Goal: Transaction & Acquisition: Purchase product/service

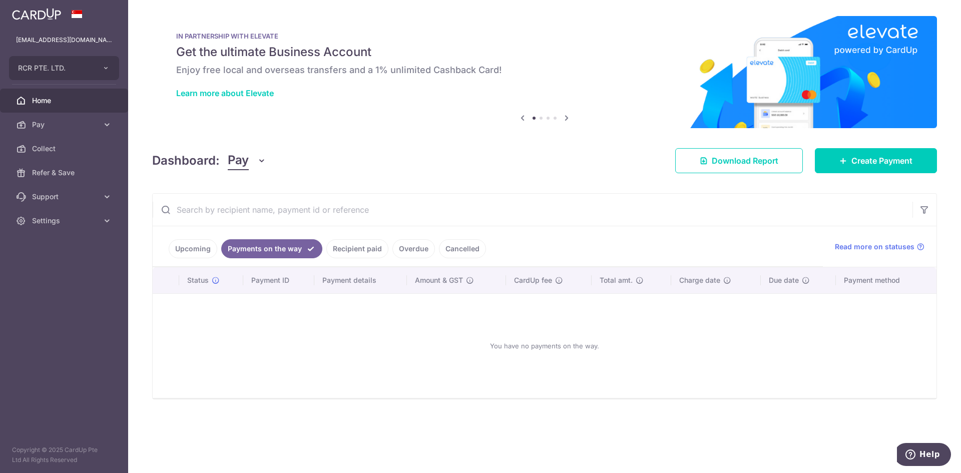
click at [362, 241] on link "Recipient paid" at bounding box center [357, 248] width 62 height 19
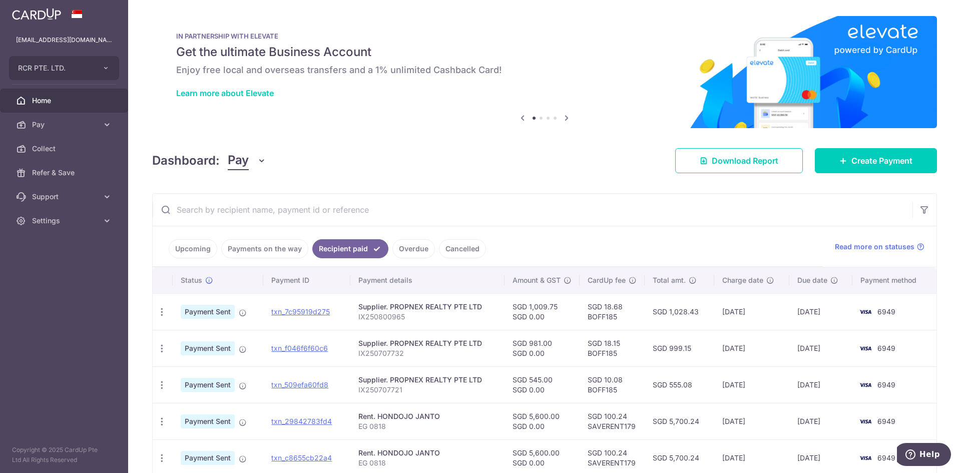
scroll to position [50, 0]
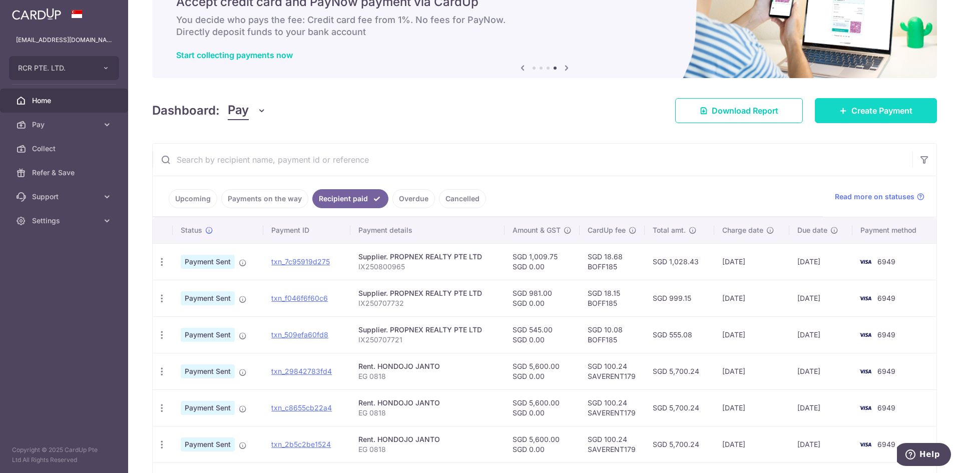
click at [909, 113] on link "Create Payment" at bounding box center [876, 110] width 122 height 25
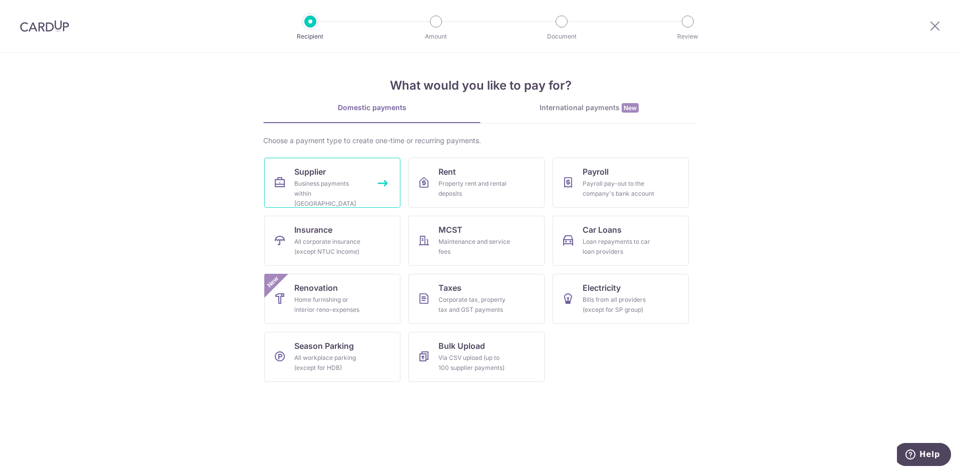
click at [372, 189] on link "Supplier Business payments within Singapore" at bounding box center [332, 183] width 136 height 50
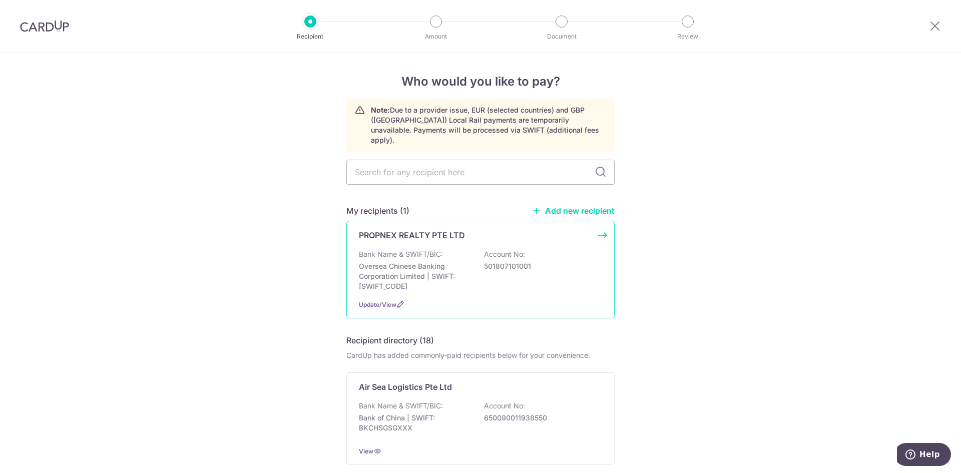
click at [505, 261] on p "501807101001" at bounding box center [540, 266] width 112 height 10
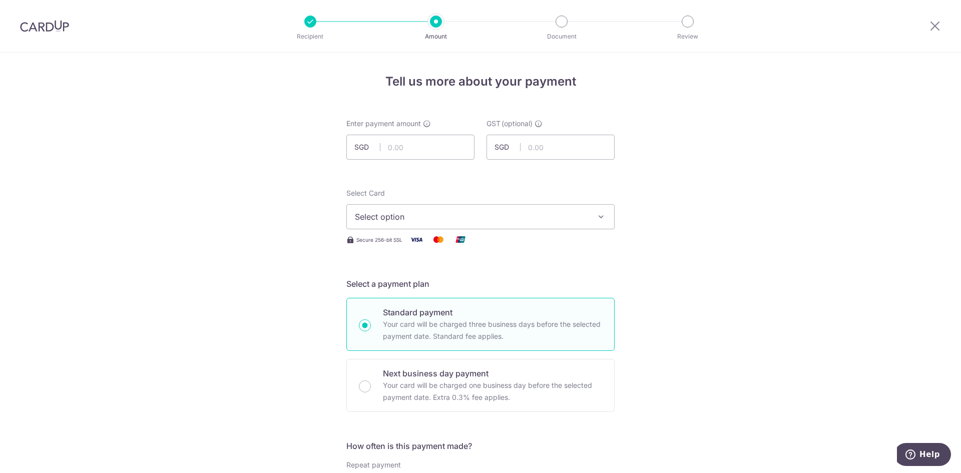
click at [928, 30] on div at bounding box center [935, 26] width 52 height 52
click at [934, 28] on icon at bounding box center [935, 26] width 12 height 13
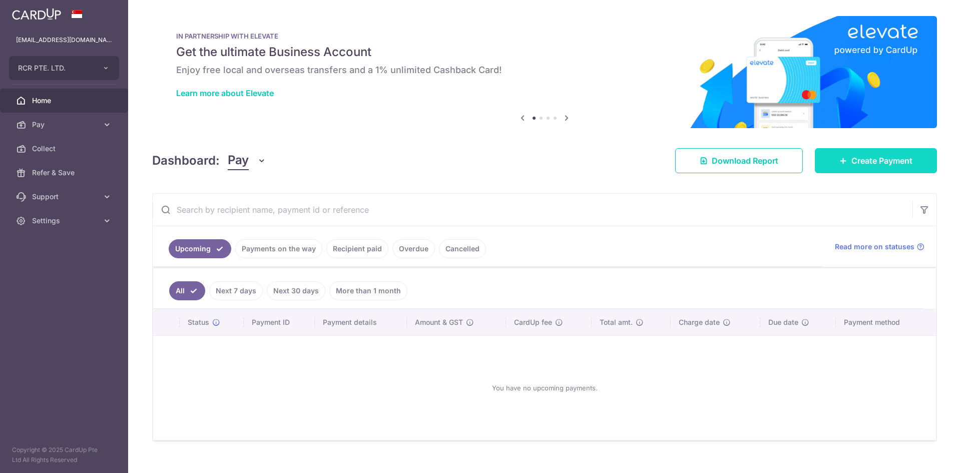
click at [889, 149] on link "Create Payment" at bounding box center [876, 160] width 122 height 25
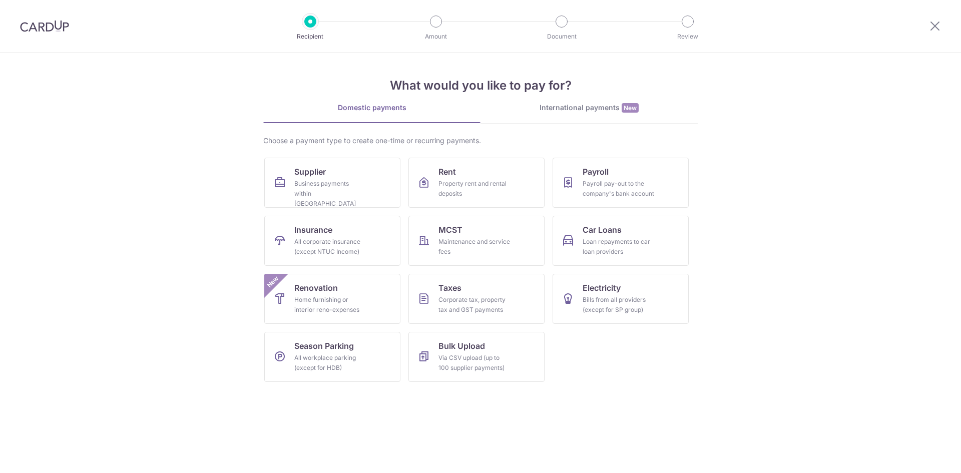
click at [894, 158] on section "What would you like to pay for? Domestic payments International payments New Ch…" at bounding box center [480, 263] width 961 height 421
click at [331, 184] on div "Business payments within Singapore" at bounding box center [330, 194] width 72 height 30
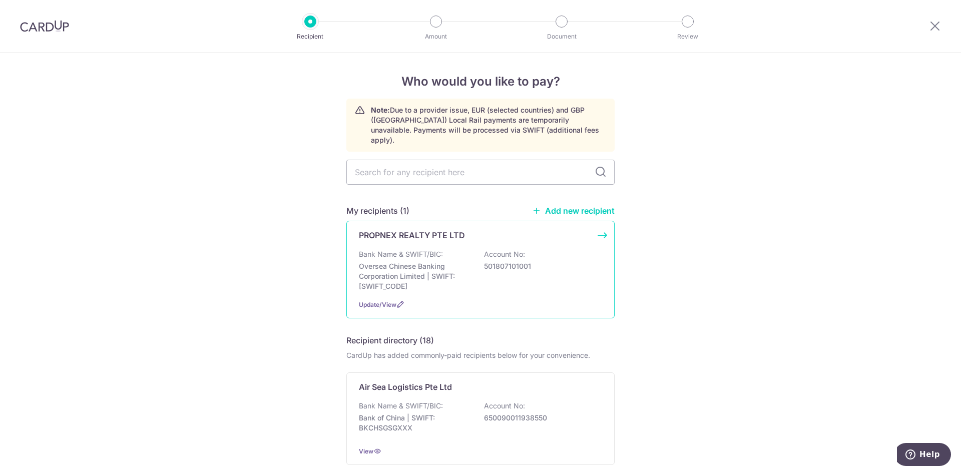
click at [535, 261] on p "501807101001" at bounding box center [540, 266] width 112 height 10
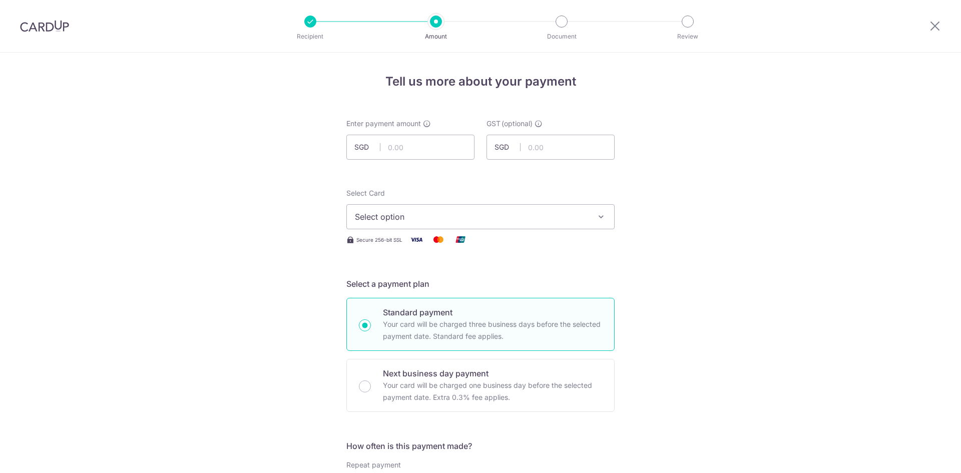
click at [432, 146] on input "text" at bounding box center [410, 147] width 128 height 25
type input "545.00"
click at [450, 214] on span "Select option" at bounding box center [471, 217] width 233 height 12
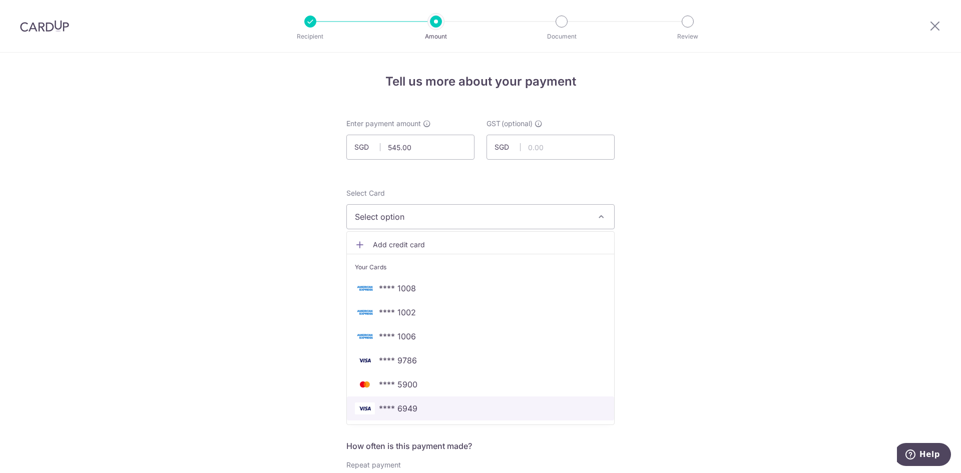
click at [447, 405] on span "**** 6949" at bounding box center [480, 409] width 251 height 12
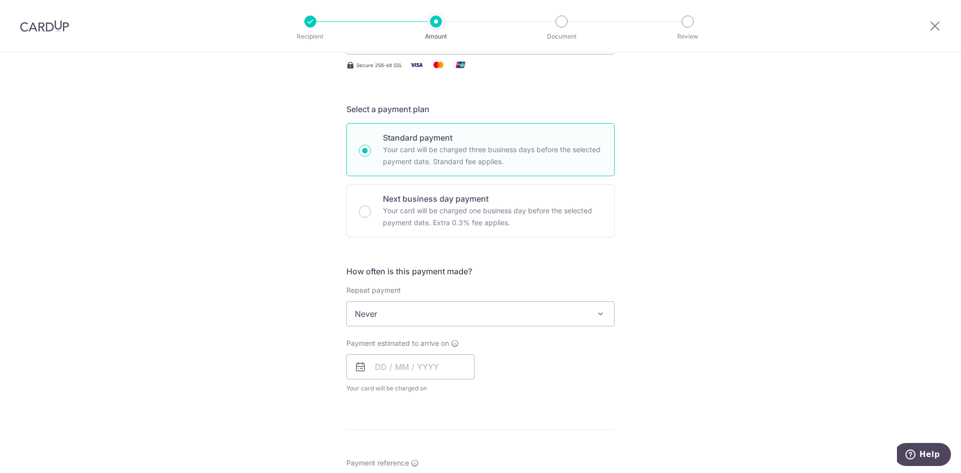
scroll to position [200, 0]
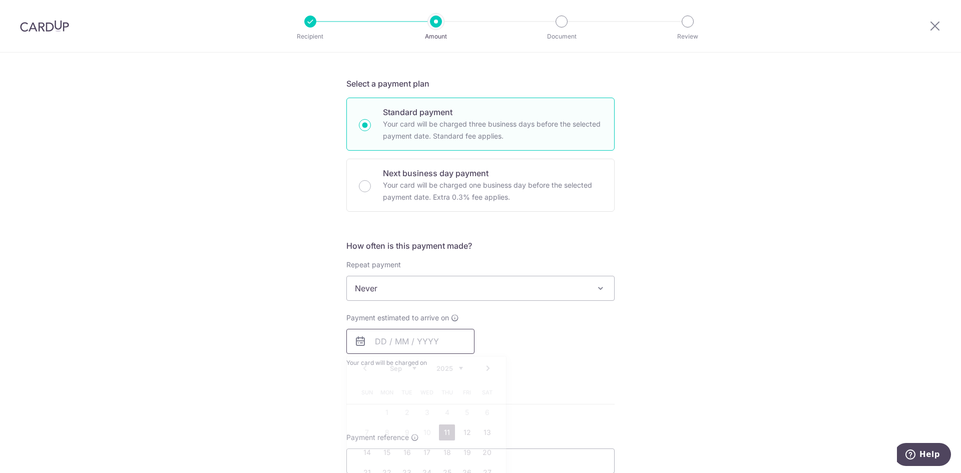
click at [377, 350] on input "text" at bounding box center [410, 341] width 128 height 25
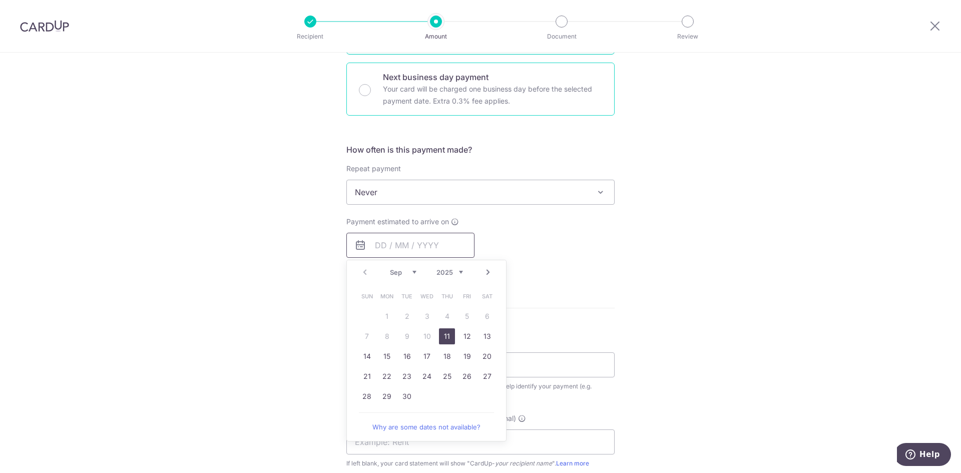
scroll to position [300, 0]
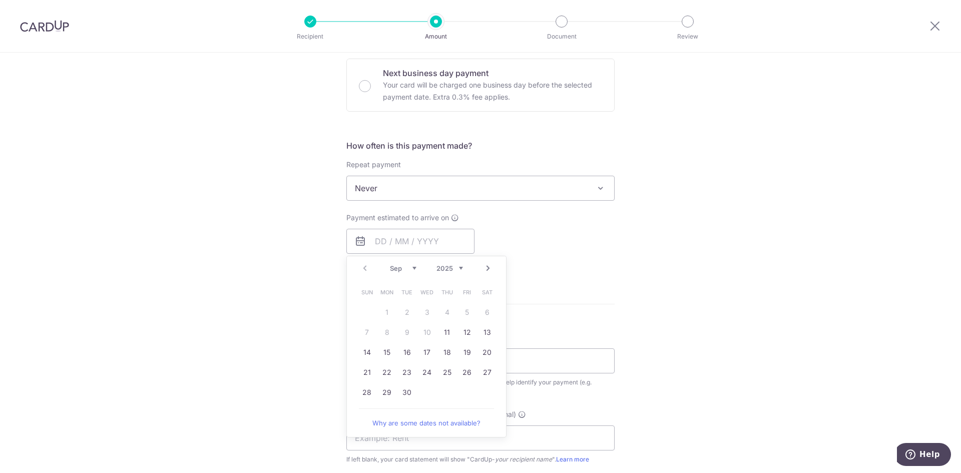
click at [377, 378] on td "22" at bounding box center [387, 372] width 20 height 20
type input "[DATE]"
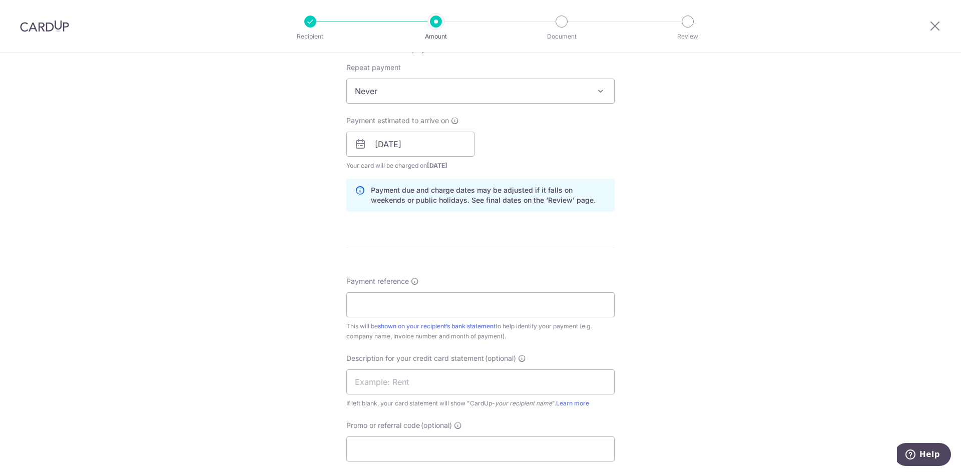
scroll to position [401, 0]
click at [446, 298] on input "Payment reference" at bounding box center [480, 301] width 268 height 25
type input "IX250806906"
click at [733, 296] on div "Tell us more about your payment Enter payment amount SGD 545.00 545.00 GST (opt…" at bounding box center [480, 159] width 961 height 1014
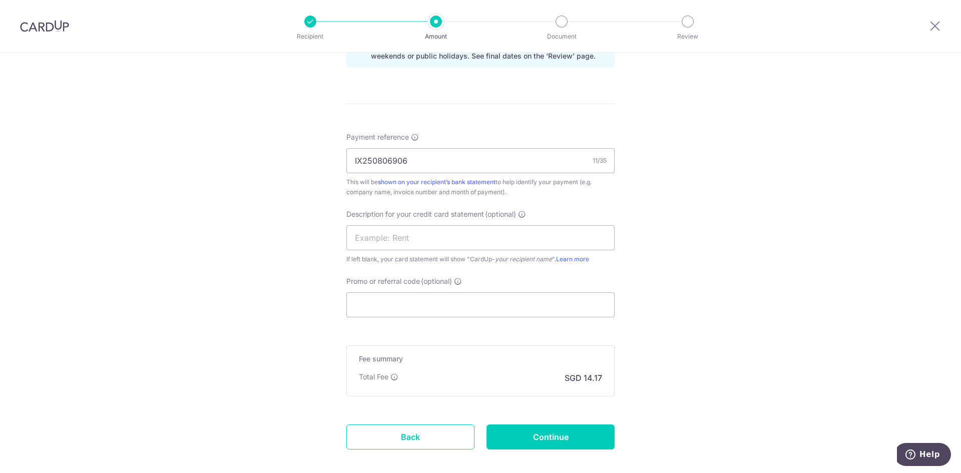
scroll to position [593, 0]
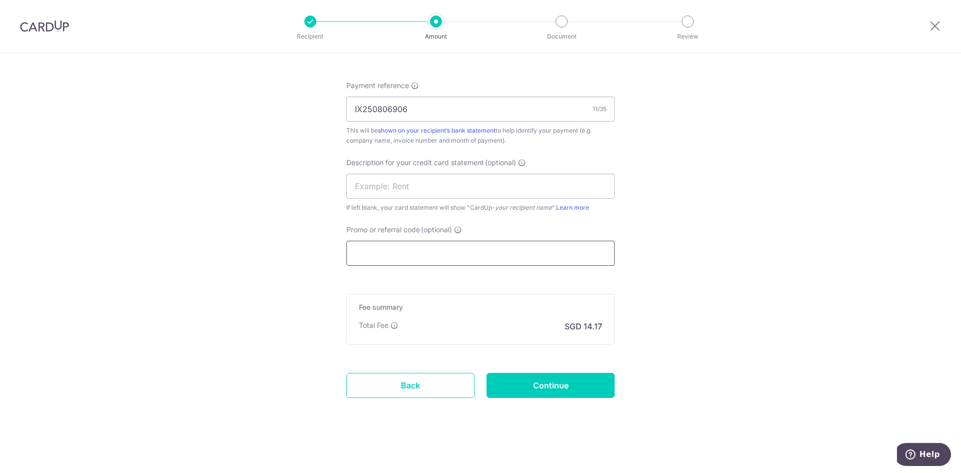
click at [500, 244] on input "Promo or referral code (optional)" at bounding box center [480, 253] width 268 height 25
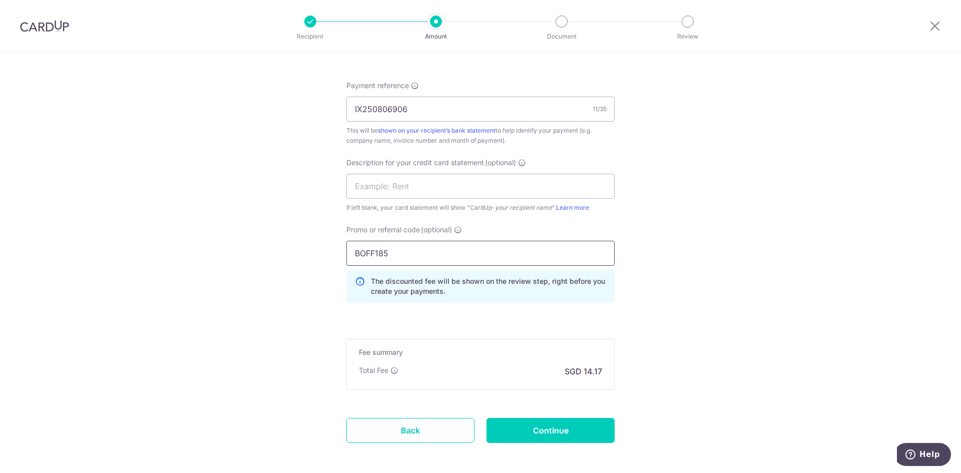
type input "BOFF185"
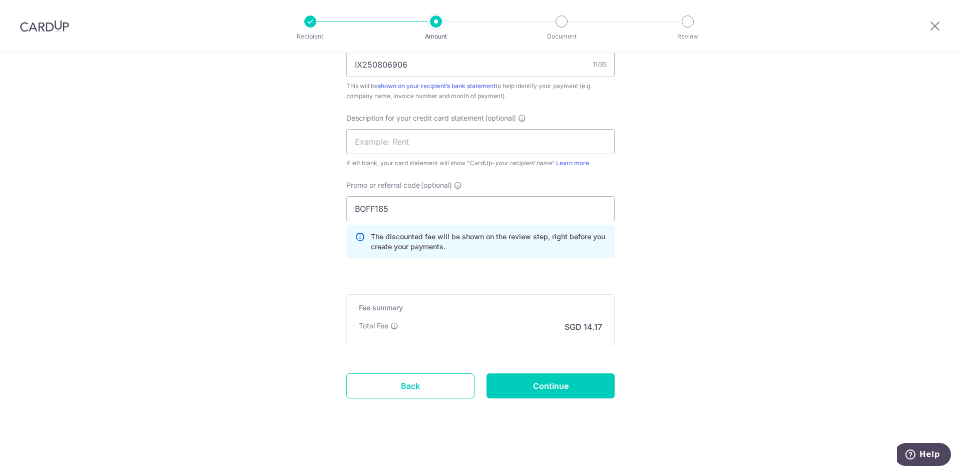
scroll to position [638, 0]
drag, startPoint x: 574, startPoint y: 397, endPoint x: 580, endPoint y: 387, distance: 11.9
click at [574, 394] on input "Continue" at bounding box center [551, 385] width 128 height 25
type input "Create Schedule"
click at [580, 387] on div "Create Schedule" at bounding box center [551, 385] width 140 height 25
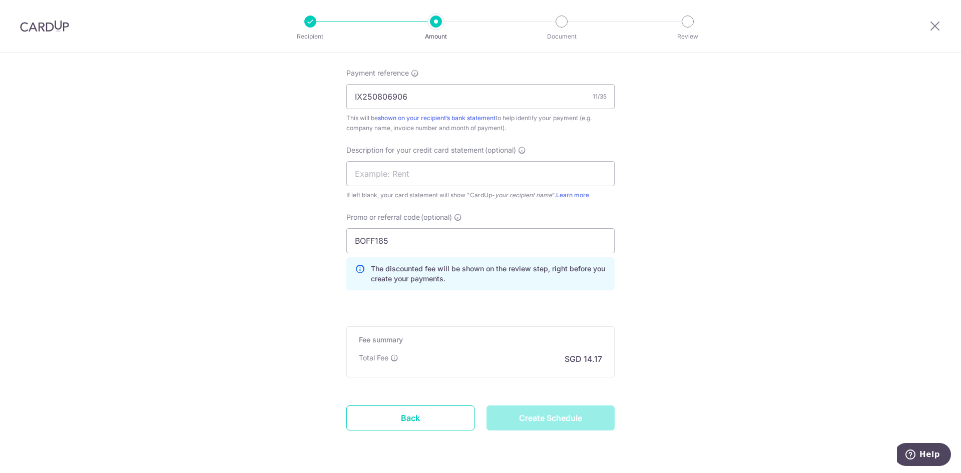
scroll to position [588, 0]
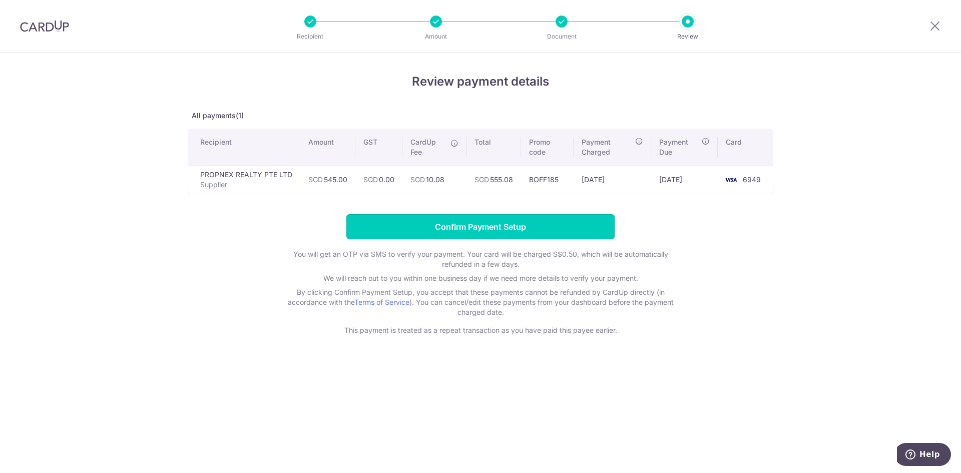
click at [517, 225] on input "Confirm Payment Setup" at bounding box center [480, 226] width 268 height 25
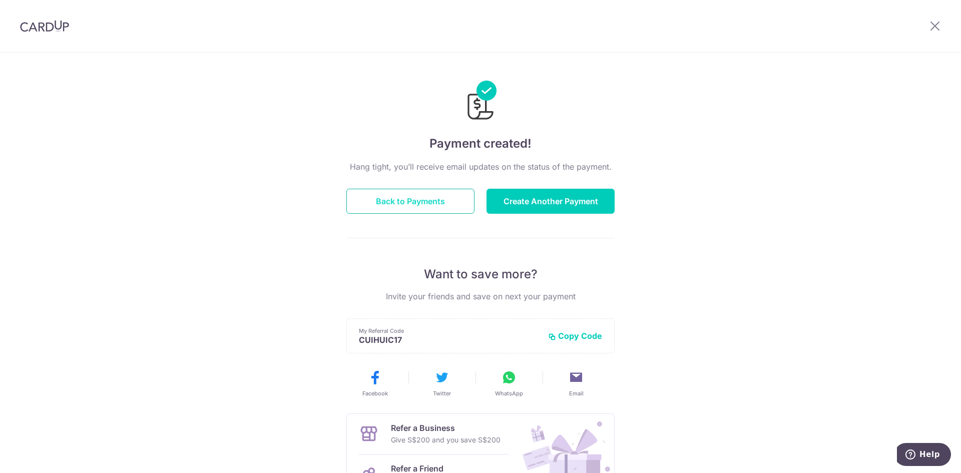
click at [431, 199] on button "Back to Payments" at bounding box center [410, 201] width 128 height 25
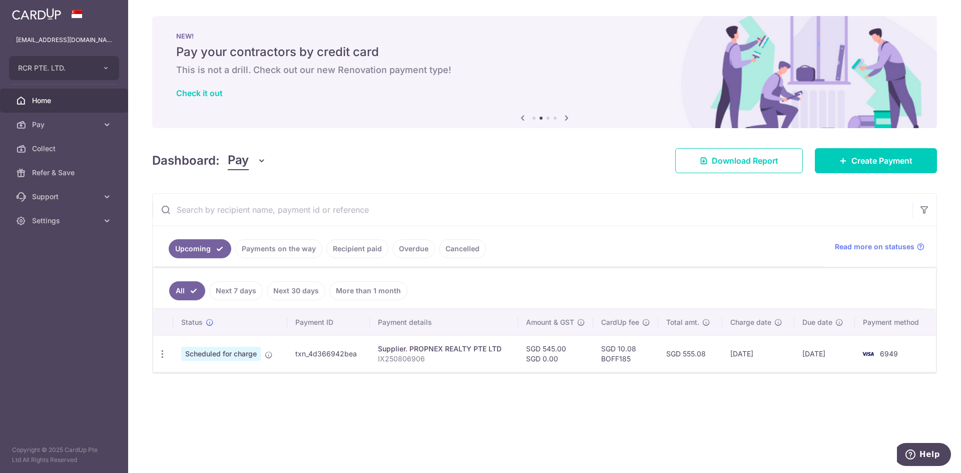
click at [318, 238] on ul "Upcoming Payments on the way Recipient paid Overdue Cancelled" at bounding box center [488, 246] width 670 height 41
click at [305, 242] on link "Payments on the way" at bounding box center [278, 248] width 87 height 19
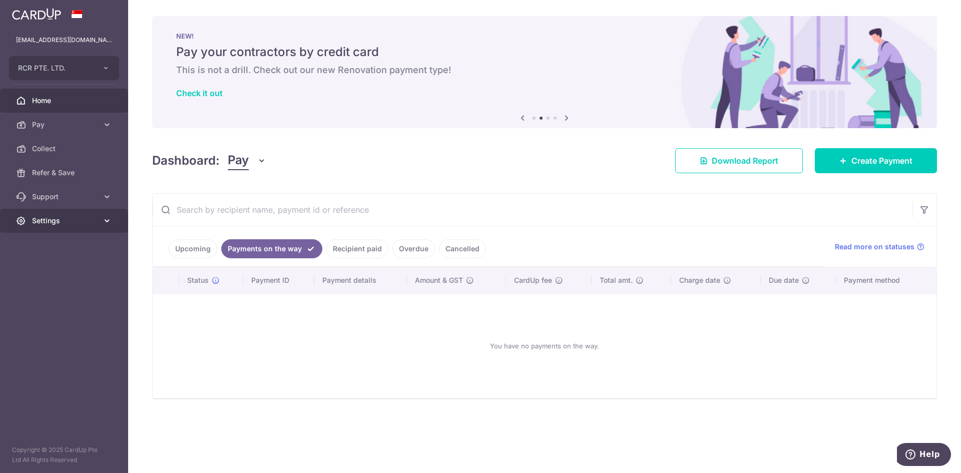
click at [30, 217] on link "Settings" at bounding box center [64, 221] width 128 height 24
click at [47, 269] on span "Logout" at bounding box center [65, 269] width 66 height 10
